Goal: Information Seeking & Learning: Learn about a topic

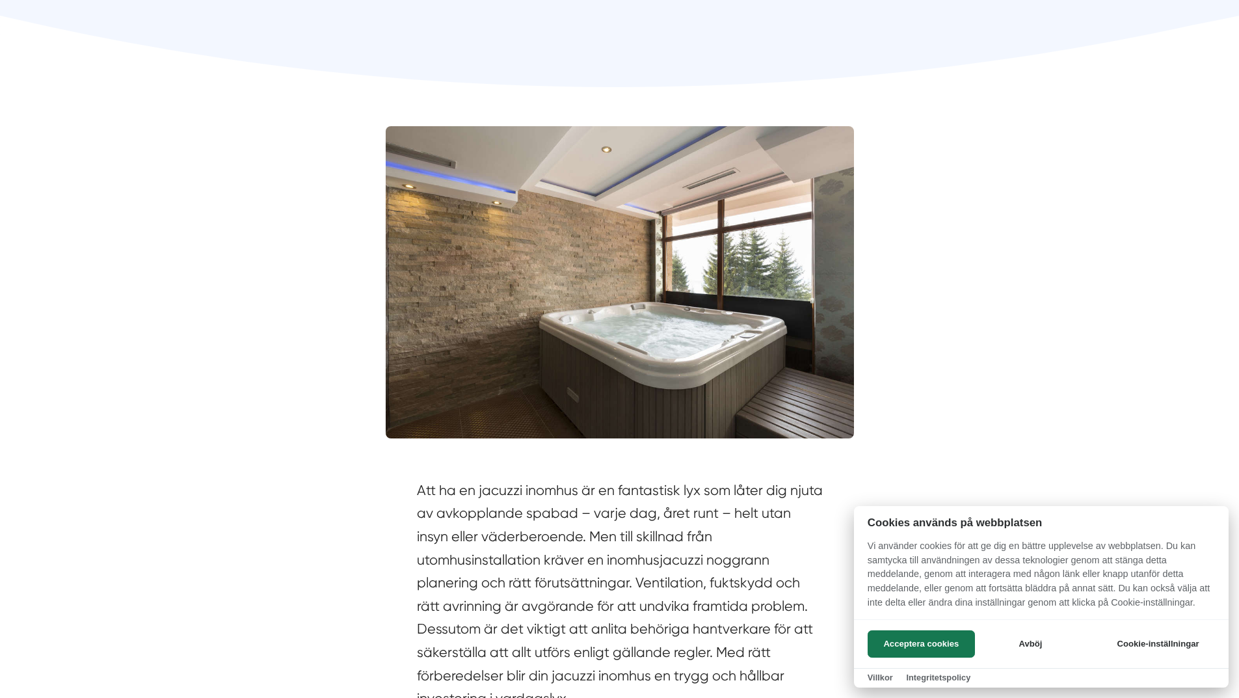
scroll to position [455, 0]
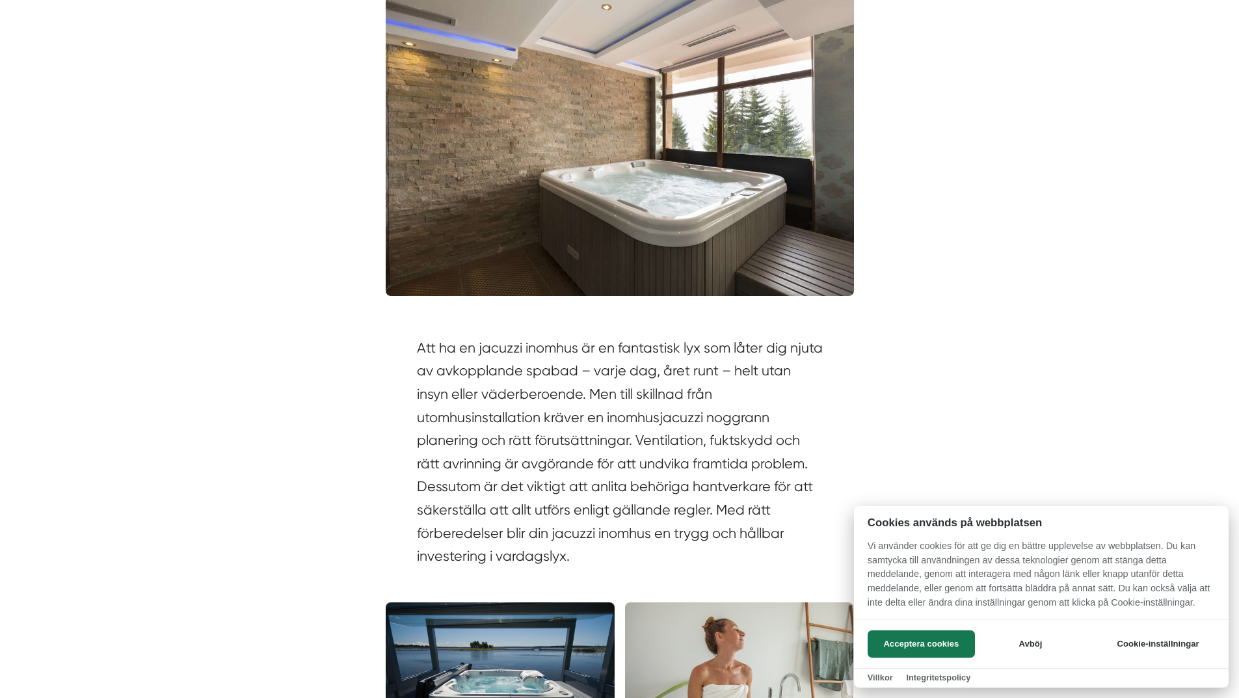
drag, startPoint x: 419, startPoint y: 440, endPoint x: 737, endPoint y: 440, distance: 317.5
click at [737, 440] on div at bounding box center [619, 349] width 1239 height 698
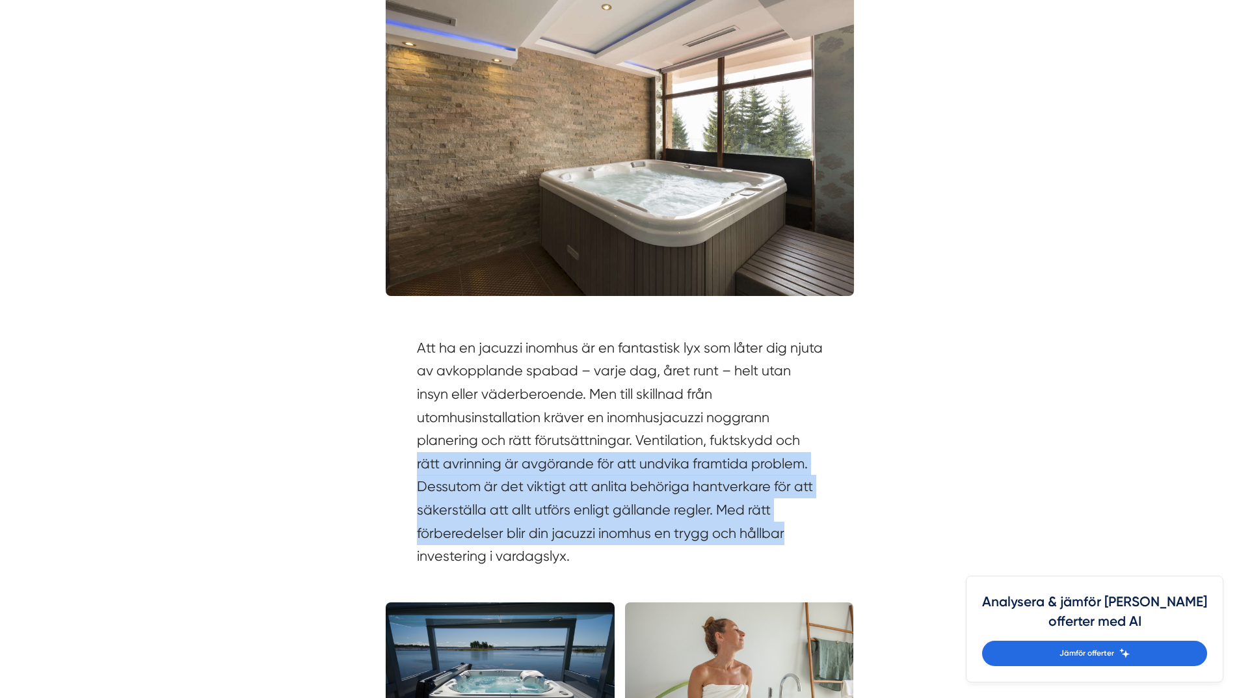
drag, startPoint x: 797, startPoint y: 439, endPoint x: 809, endPoint y: 524, distance: 85.5
click at [809, 524] on section "Att ha en jacuzzi inomhus är en fantastisk lyx som låter dig njuta av avkopplan…" at bounding box center [620, 455] width 406 height 238
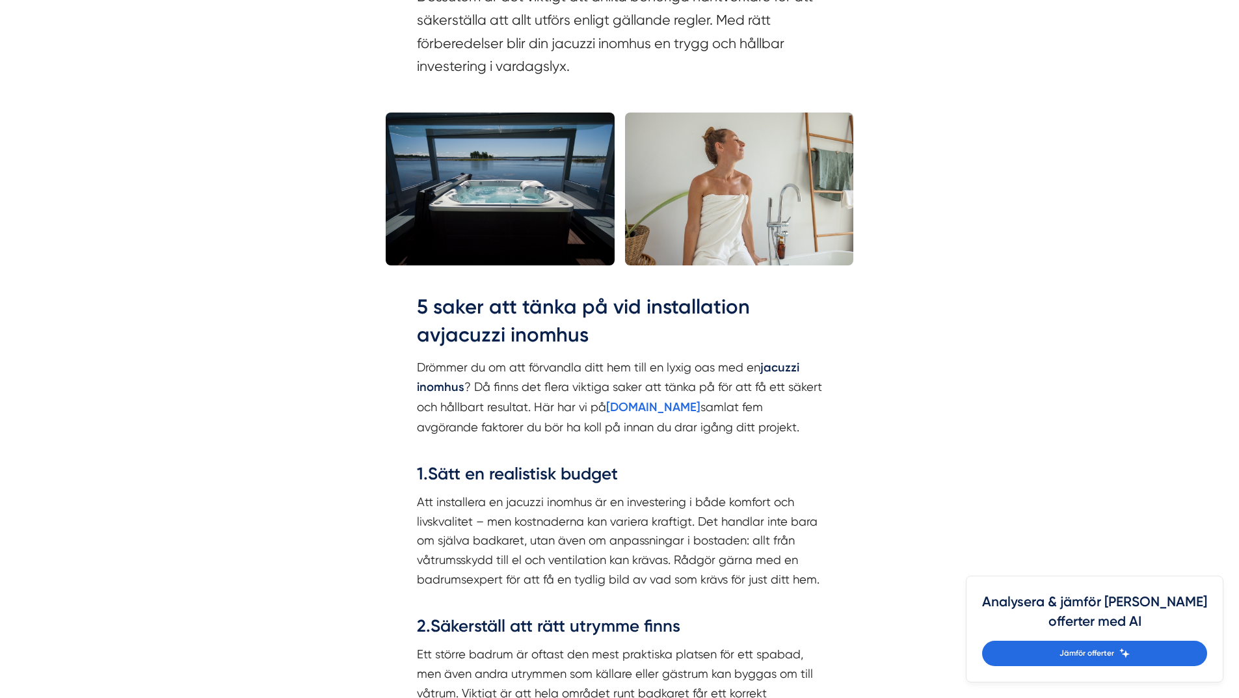
scroll to position [976, 0]
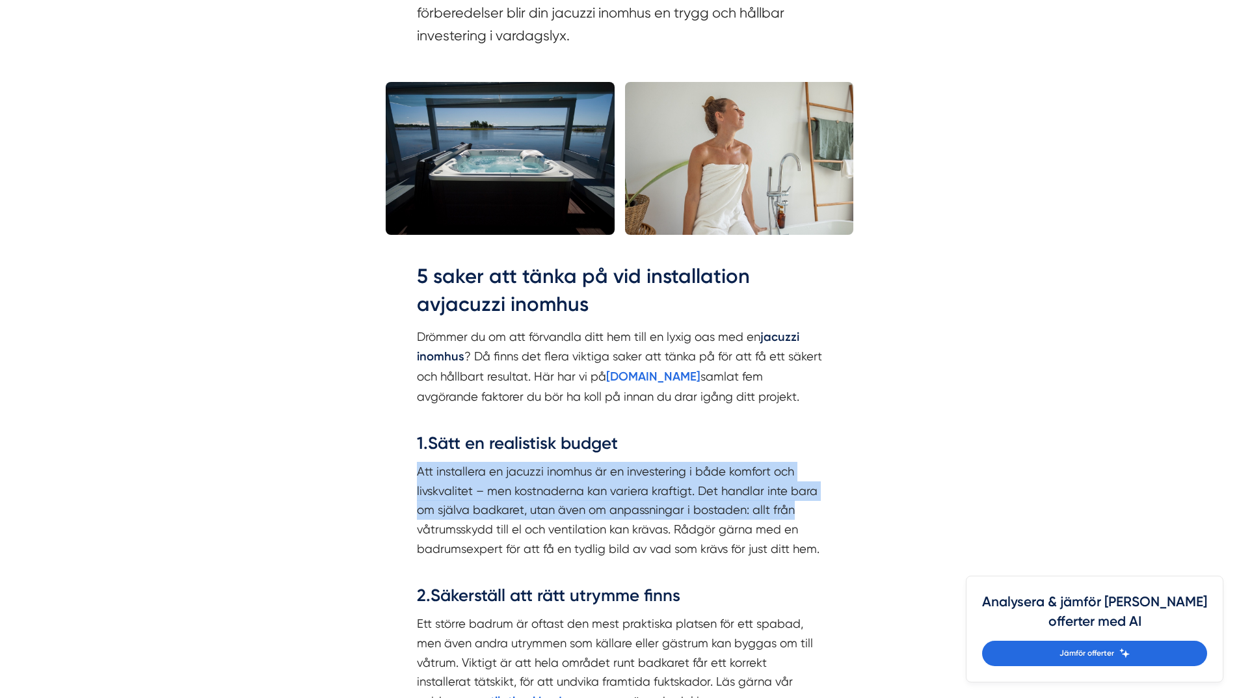
drag, startPoint x: 407, startPoint y: 465, endPoint x: 802, endPoint y: 515, distance: 398.2
click at [802, 515] on p "Att installera en jacuzzi inomhus är en investering i både komfort och livskval…" at bounding box center [620, 520] width 406 height 116
drag, startPoint x: 802, startPoint y: 515, endPoint x: 516, endPoint y: 479, distance: 287.9
click at [516, 479] on p "Att installera en jacuzzi inomhus är en investering i både komfort och livskval…" at bounding box center [620, 520] width 406 height 116
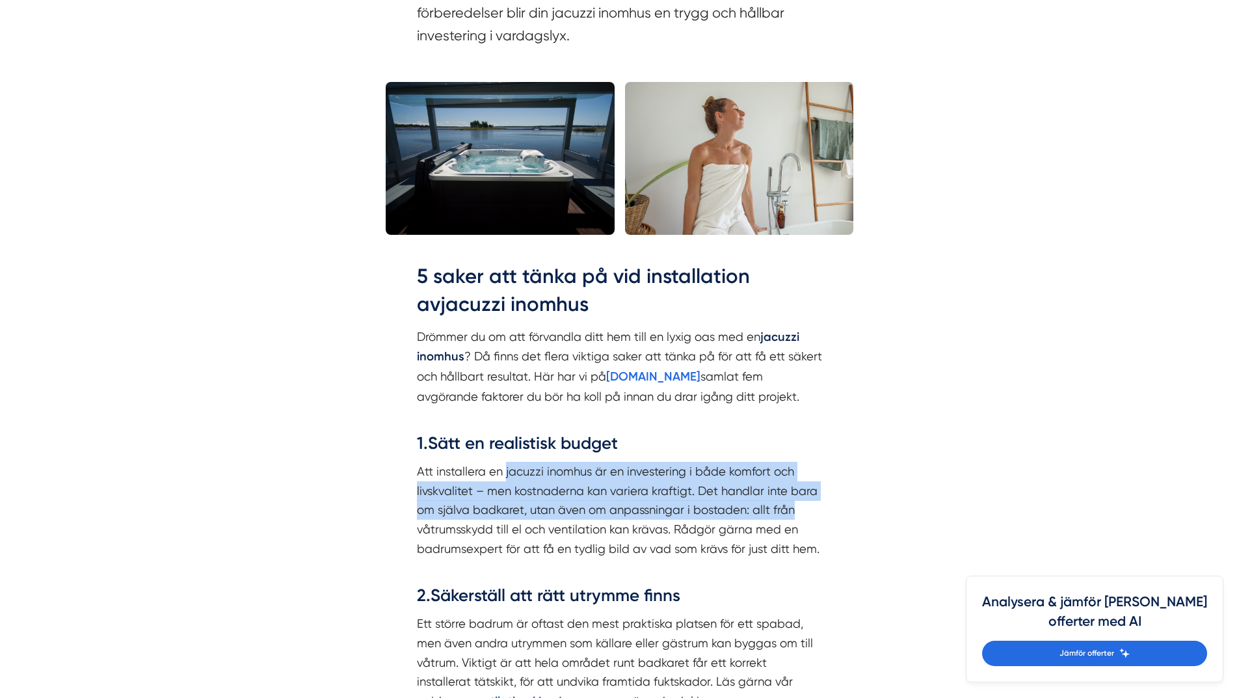
click at [516, 479] on p "Att installera en jacuzzi inomhus är en investering i både komfort och livskval…" at bounding box center [620, 520] width 406 height 116
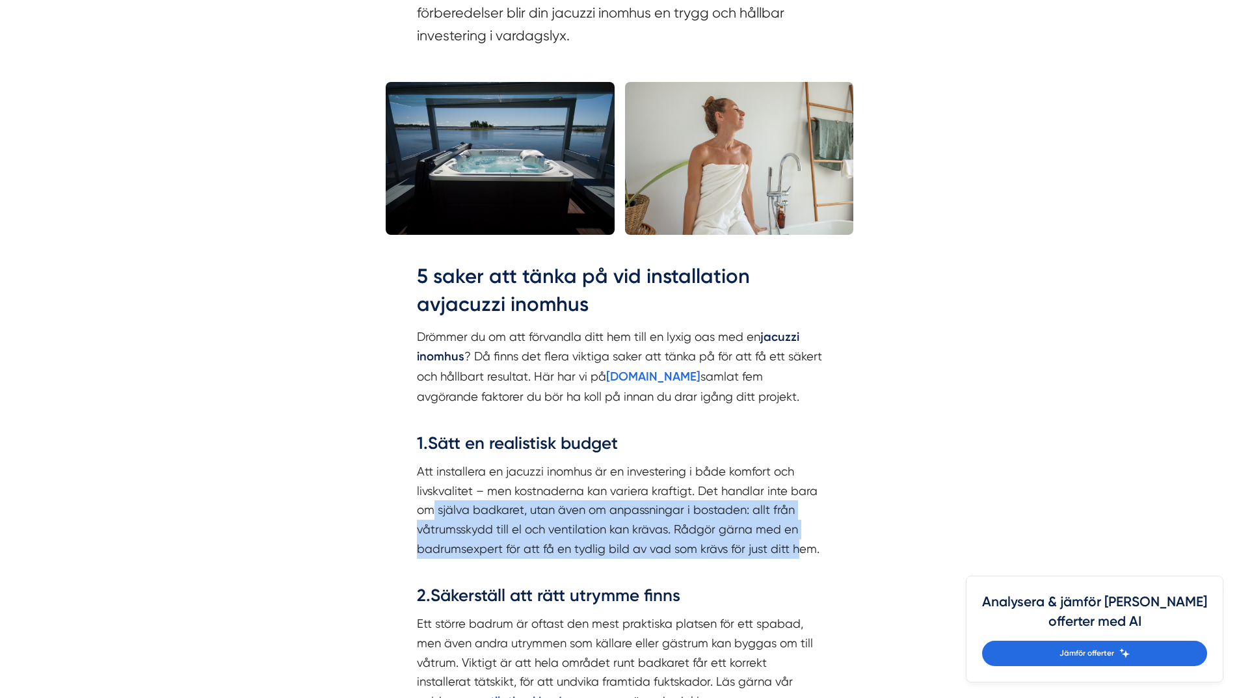
drag, startPoint x: 433, startPoint y: 514, endPoint x: 796, endPoint y: 547, distance: 365.2
click at [796, 547] on p "Att installera en jacuzzi inomhus är en investering i både komfort och livskval…" at bounding box center [620, 520] width 406 height 116
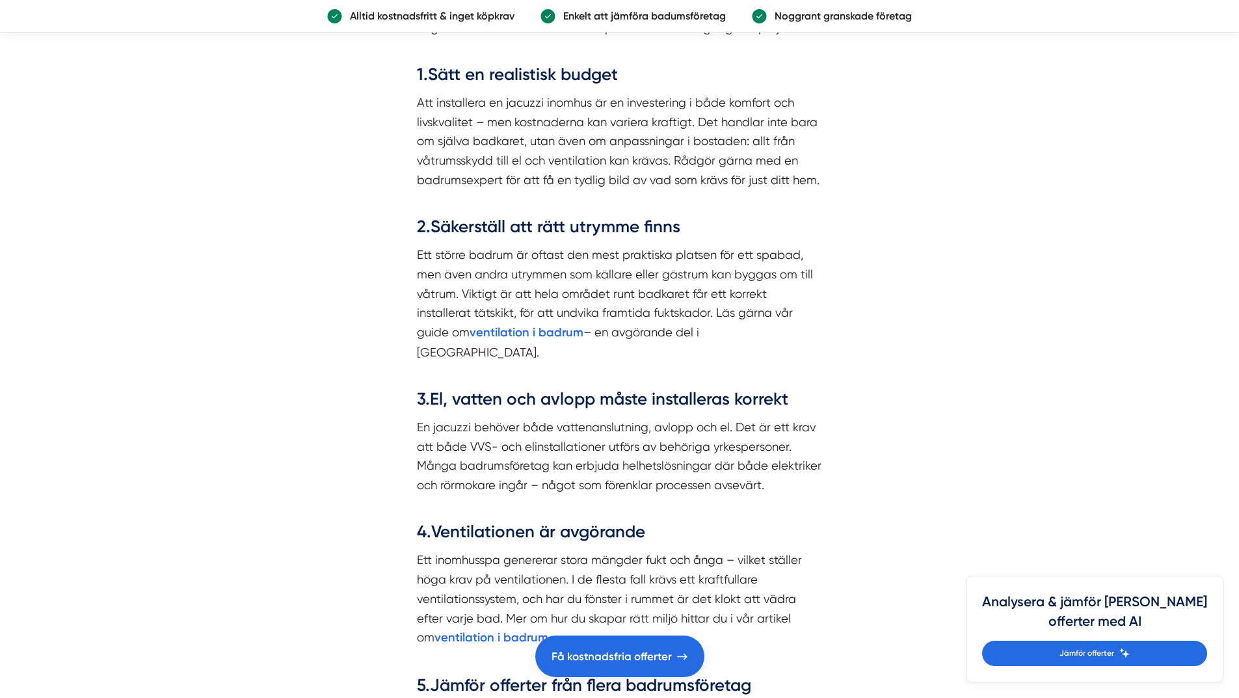
scroll to position [1496, 0]
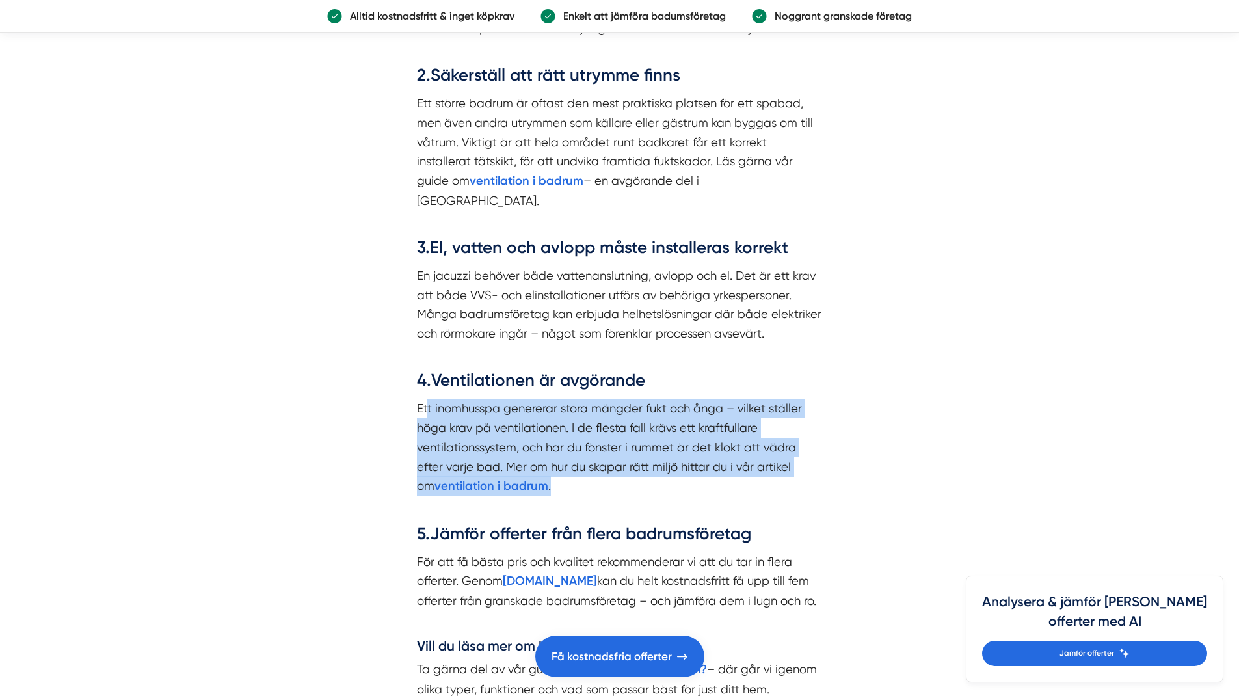
drag, startPoint x: 429, startPoint y: 394, endPoint x: 785, endPoint y: 459, distance: 361.2
click at [785, 459] on p "Ett inomhusspa genererar stora mängder fukt och ånga – vilket ställer höga krav…" at bounding box center [620, 457] width 406 height 116
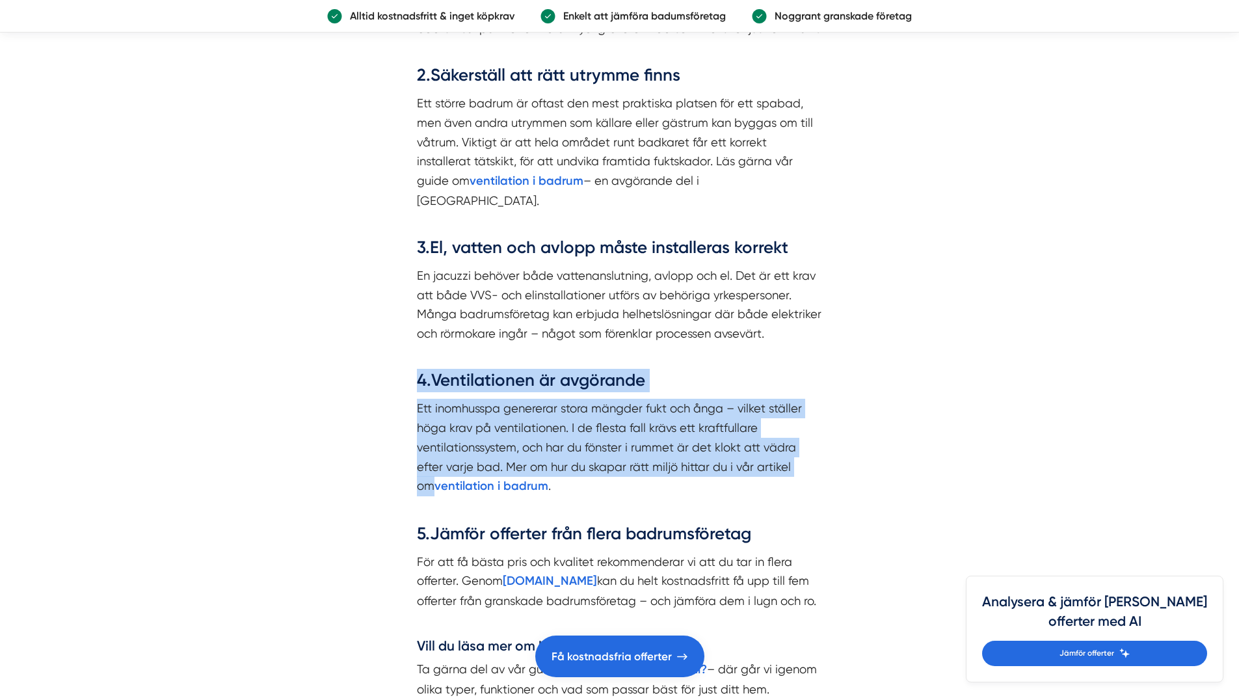
drag, startPoint x: 805, startPoint y: 450, endPoint x: 401, endPoint y: 377, distance: 410.6
click at [401, 377] on div "5 saker att tänka på vid installation av jacuzzi inomhus Drömmer du om att förv…" at bounding box center [620, 224] width 468 height 1004
click at [450, 416] on p "Ett inomhusspa genererar stora mängder fukt och ånga – vilket ställer höga krav…" at bounding box center [620, 457] width 406 height 116
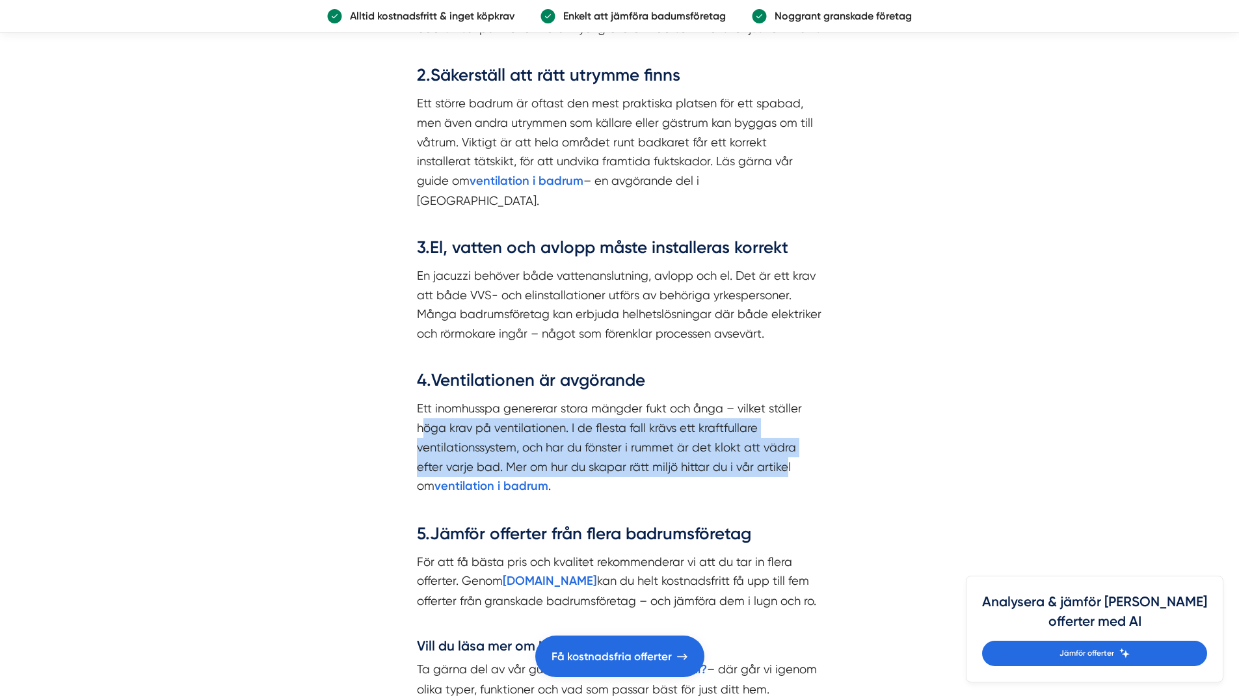
drag, startPoint x: 556, startPoint y: 416, endPoint x: 786, endPoint y: 448, distance: 232.6
click at [786, 448] on p "Ett inomhusspa genererar stora mängder fukt och ånga – vilket ställer höga krav…" at bounding box center [620, 457] width 406 height 116
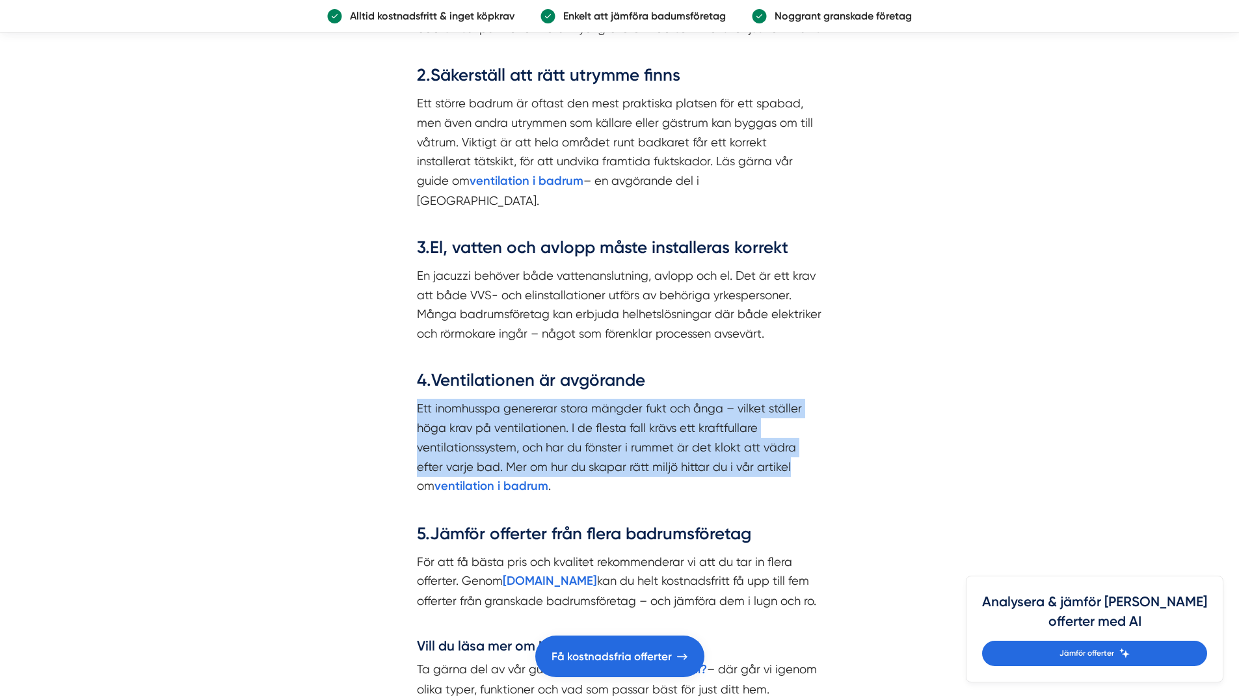
drag, startPoint x: 789, startPoint y: 448, endPoint x: 418, endPoint y: 396, distance: 374.5
click at [418, 399] on p "Ett inomhusspa genererar stora mängder fukt och ånga – vilket ställer höga krav…" at bounding box center [620, 457] width 406 height 116
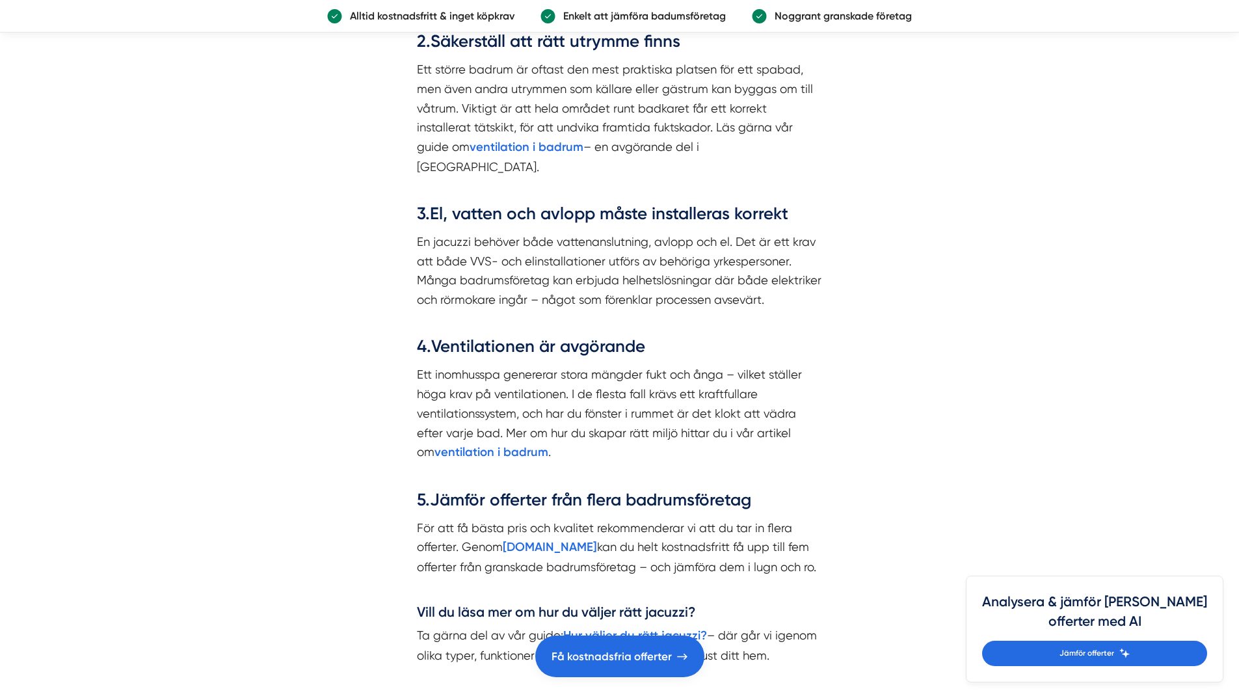
scroll to position [1627, 0]
